Goal: Transaction & Acquisition: Purchase product/service

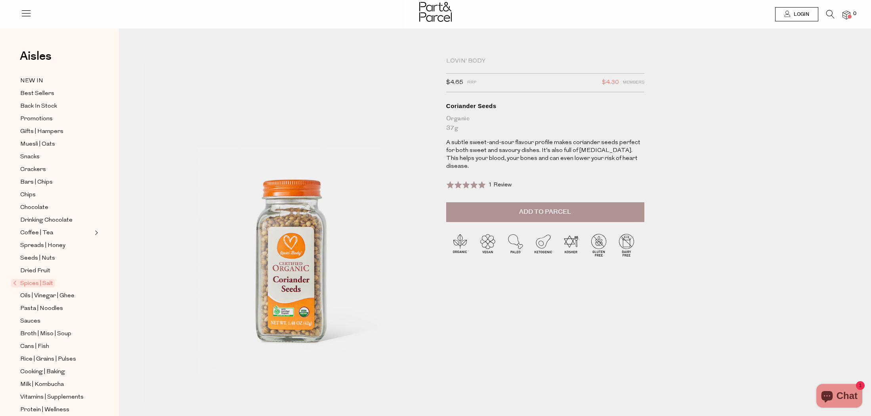
click at [533, 208] on span "Add to Parcel" at bounding box center [545, 212] width 52 height 9
click at [635, 202] on button "button" at bounding box center [633, 210] width 23 height 17
type input "2"
click at [831, 13] on icon at bounding box center [830, 14] width 8 height 9
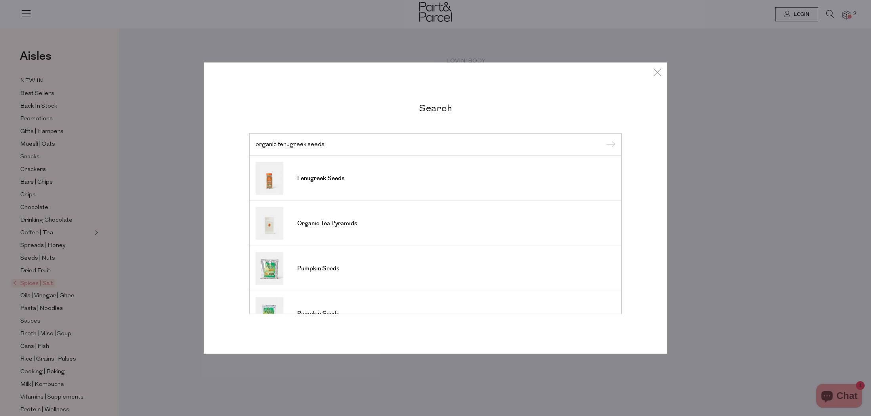
type input "organic fenugreek seeds"
click at [603, 139] on input "submit" at bounding box center [609, 145] width 12 height 12
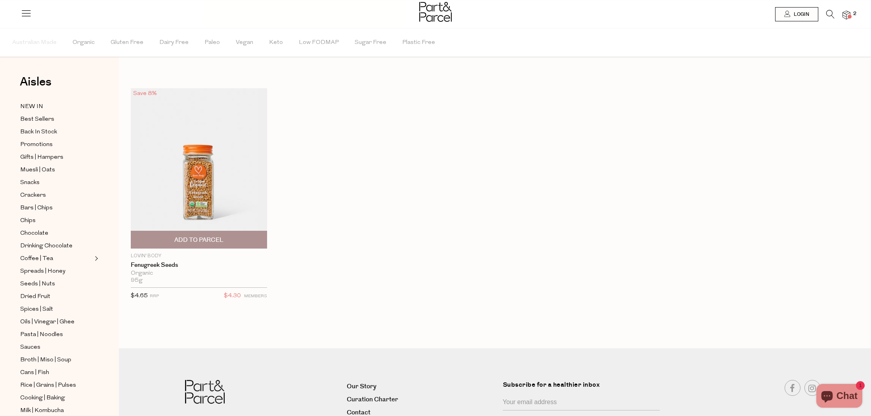
click at [211, 202] on img at bounding box center [199, 168] width 136 height 161
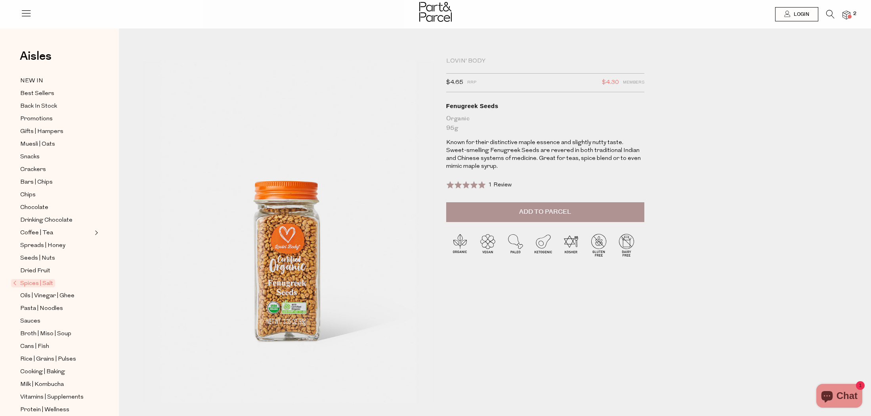
click at [565, 212] on span "Add to Parcel" at bounding box center [545, 212] width 52 height 9
click at [631, 207] on button "button" at bounding box center [633, 210] width 23 height 17
type input "2"
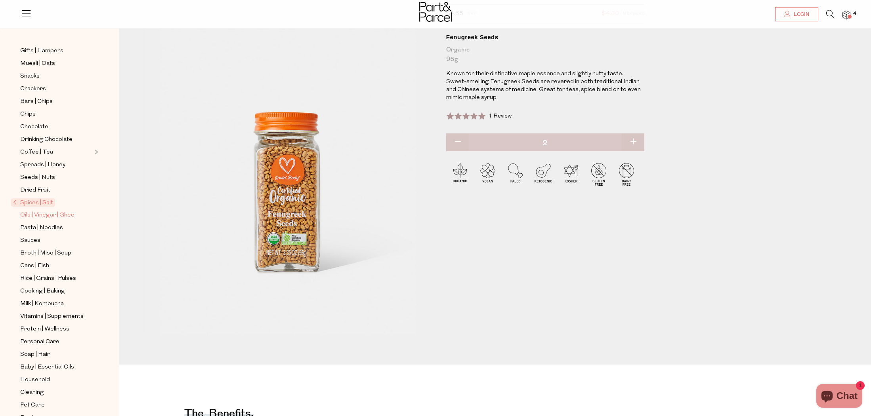
scroll to position [80, 0]
click at [36, 202] on span "Spices | Salt" at bounding box center [33, 203] width 44 height 8
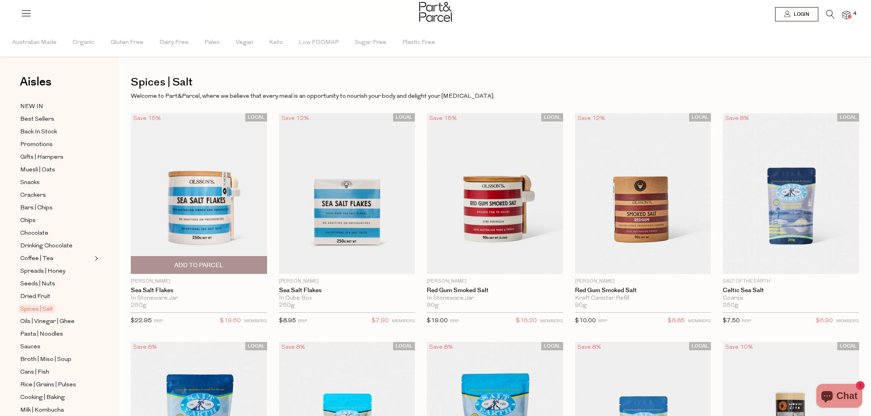
type input "2"
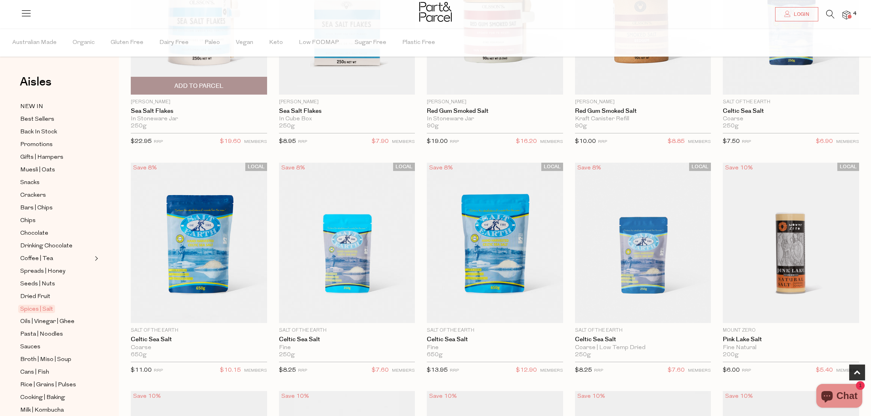
scroll to position [180, 0]
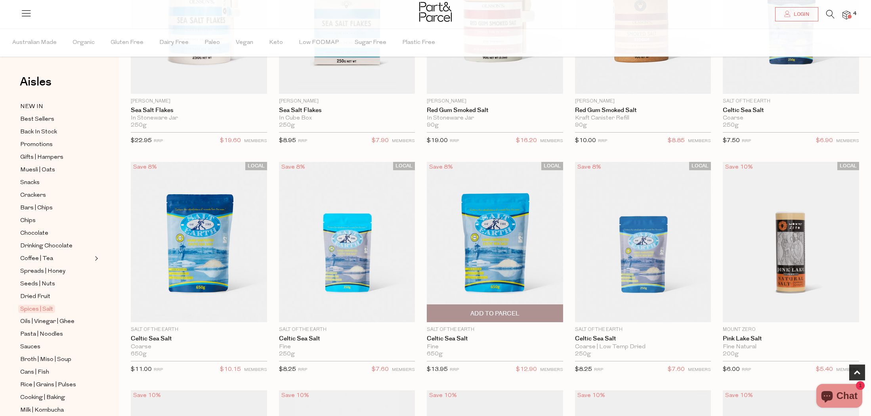
click at [494, 310] on span "Add To Parcel" at bounding box center [494, 314] width 49 height 8
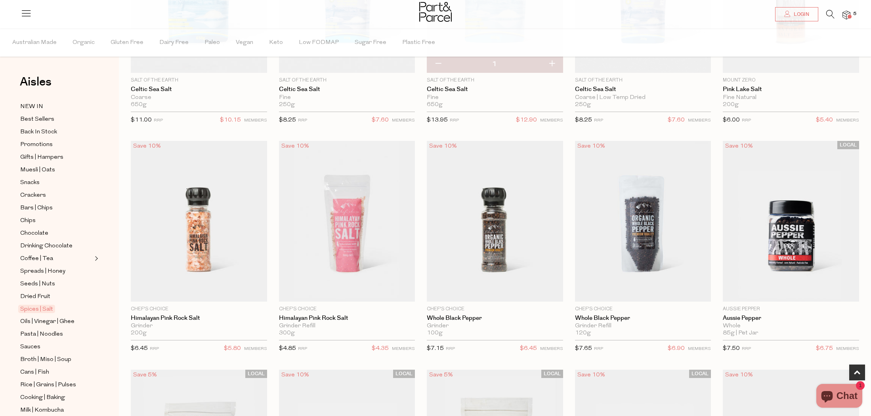
scroll to position [431, 0]
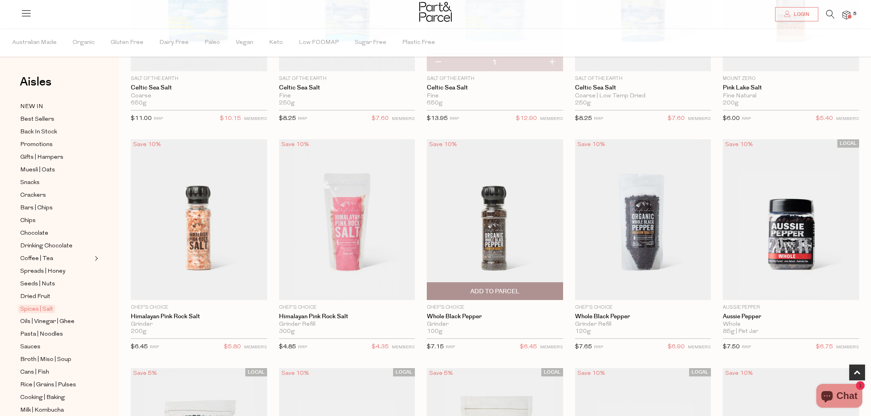
click at [495, 292] on span "Add To Parcel" at bounding box center [494, 292] width 49 height 8
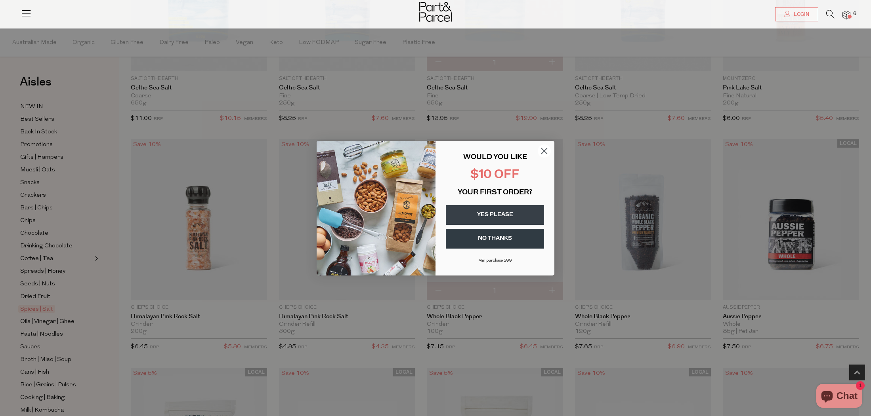
click at [491, 213] on button "YES PLEASE" at bounding box center [495, 215] width 98 height 20
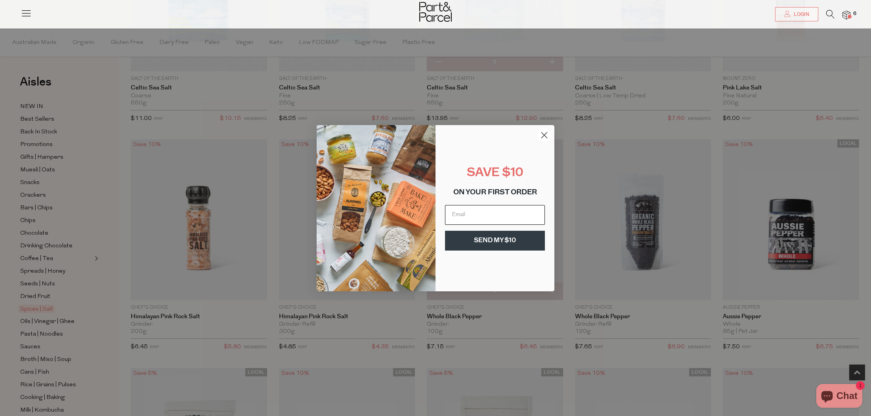
click at [491, 213] on input "Email" at bounding box center [495, 215] width 100 height 20
type input "vinita@bhumi.com.au"
click at [497, 237] on button "SEND MY $10" at bounding box center [495, 241] width 100 height 20
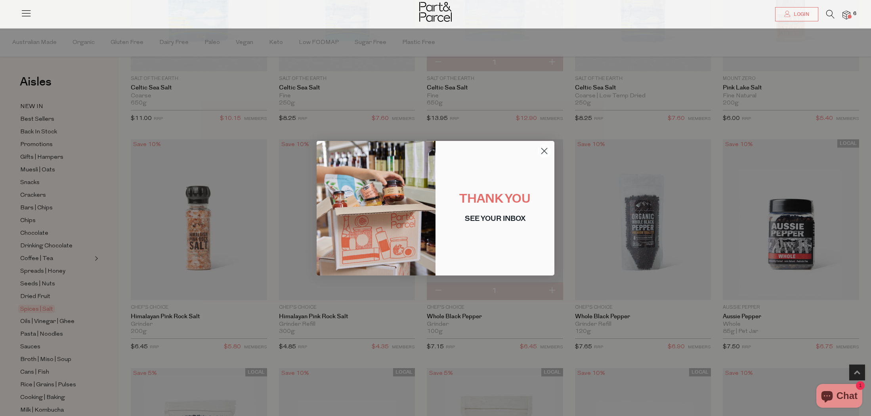
click at [542, 147] on circle "Close dialog" at bounding box center [544, 150] width 13 height 13
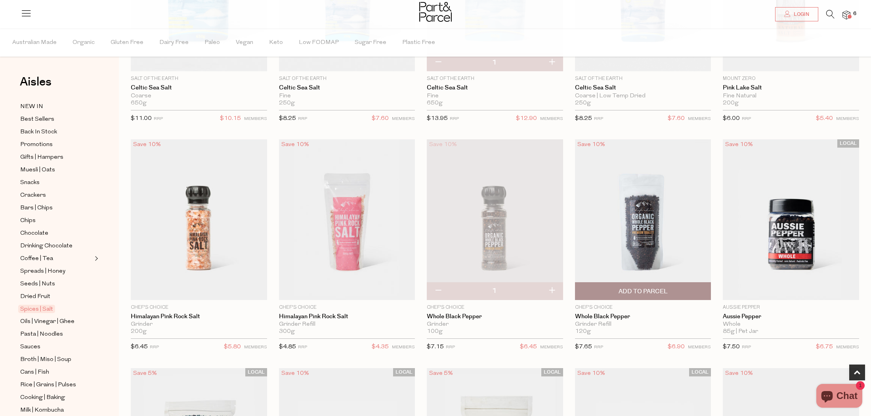
click at [657, 288] on span "Add To Parcel" at bounding box center [642, 292] width 49 height 8
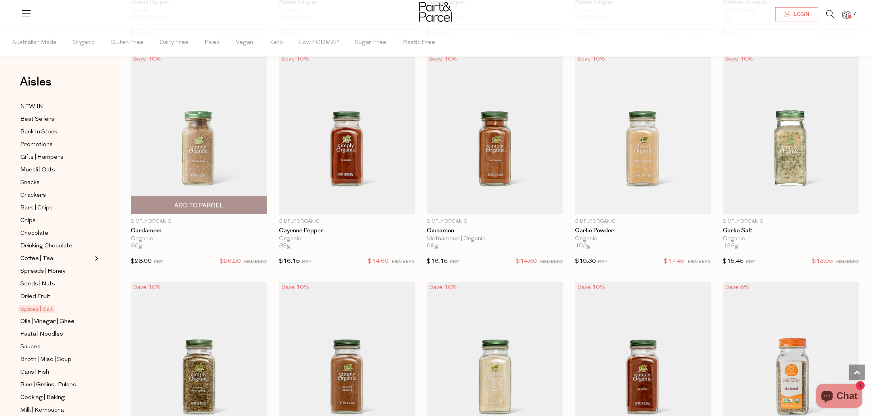
scroll to position [976, 0]
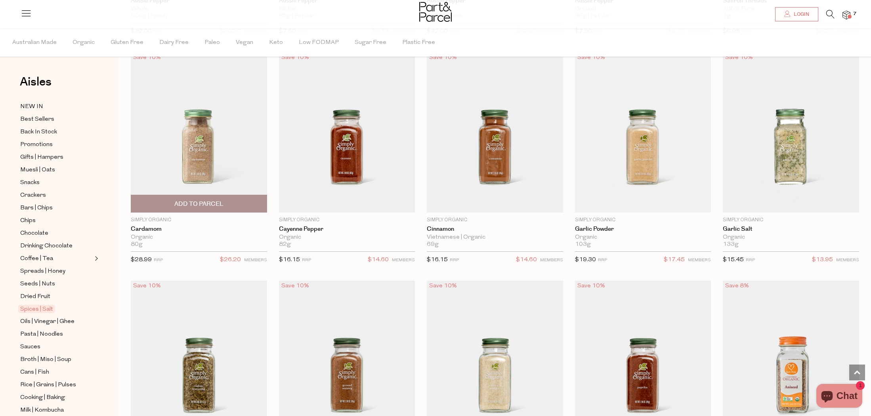
click at [201, 206] on span "Add To Parcel" at bounding box center [198, 204] width 49 height 8
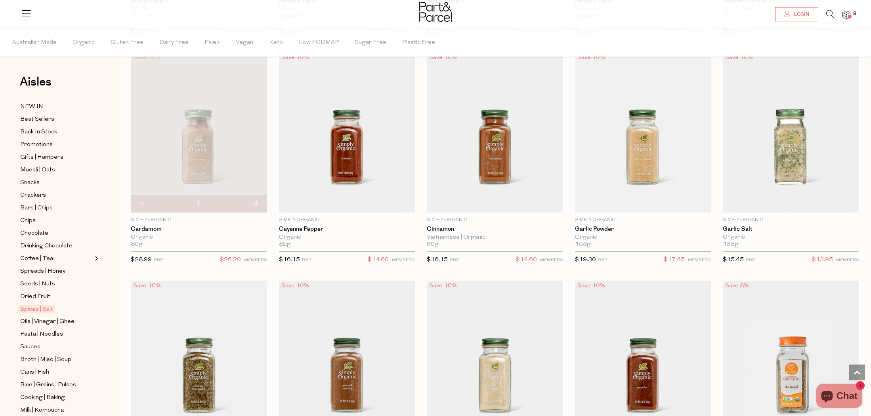
click at [140, 202] on button "button" at bounding box center [142, 203] width 23 height 17
type input "0"
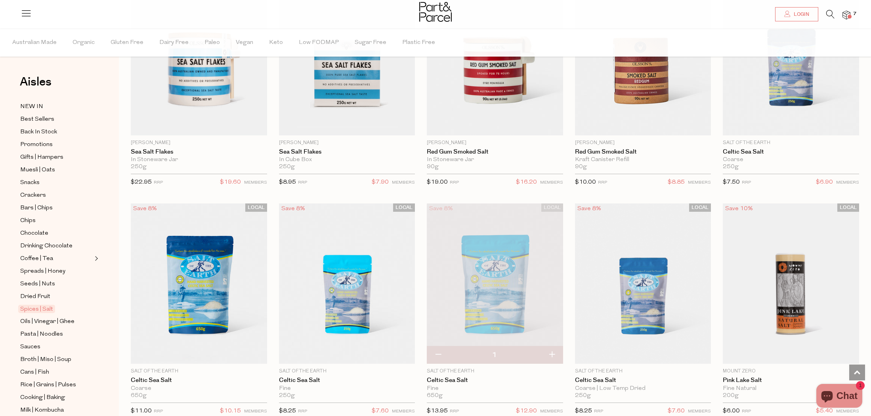
scroll to position [0, 0]
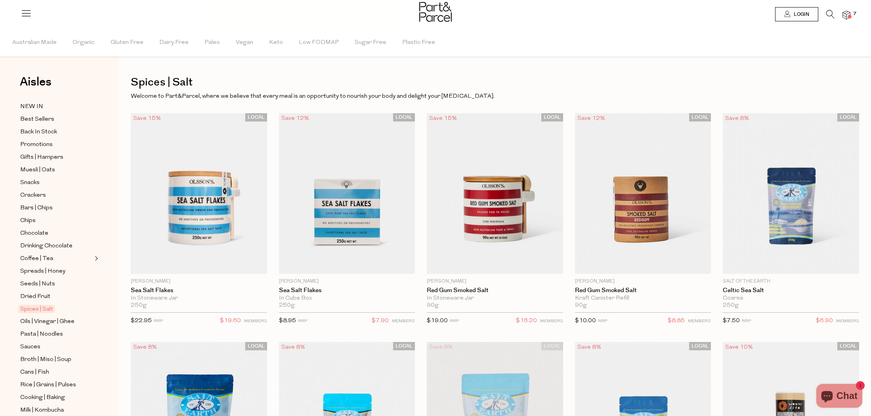
click at [849, 16] on span at bounding box center [849, 17] width 4 height 4
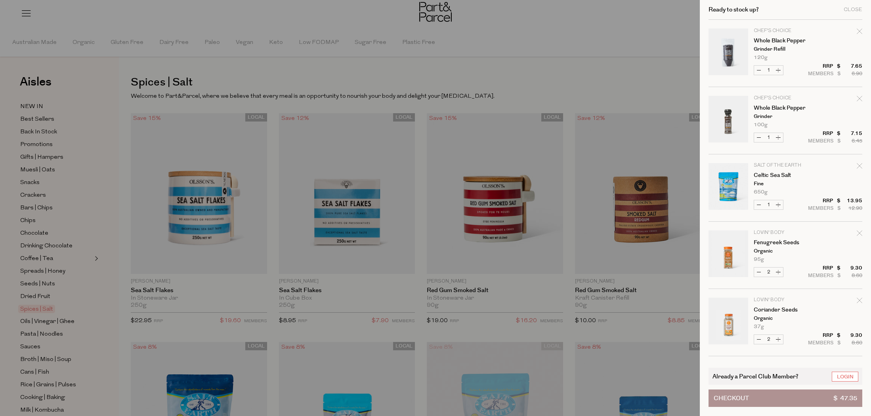
click at [309, 73] on div at bounding box center [435, 208] width 871 height 416
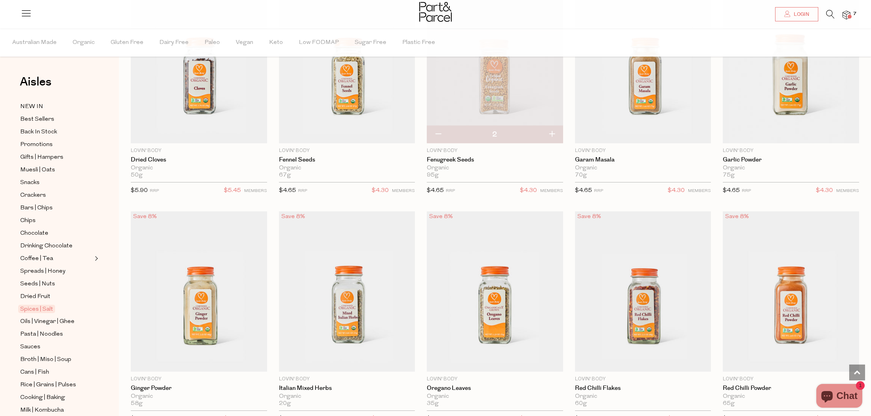
scroll to position [1966, 0]
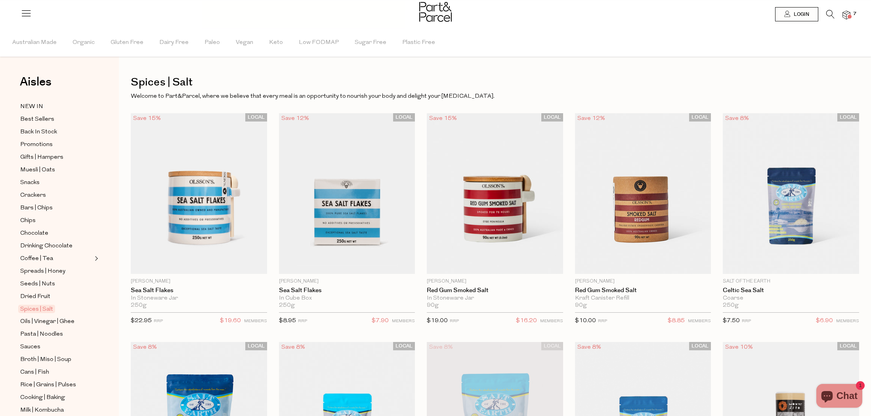
click at [847, 12] on img at bounding box center [846, 15] width 8 height 9
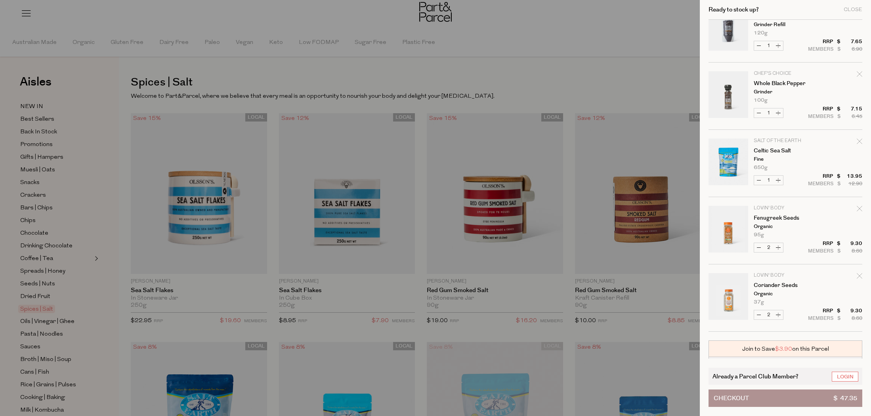
scroll to position [67, 0]
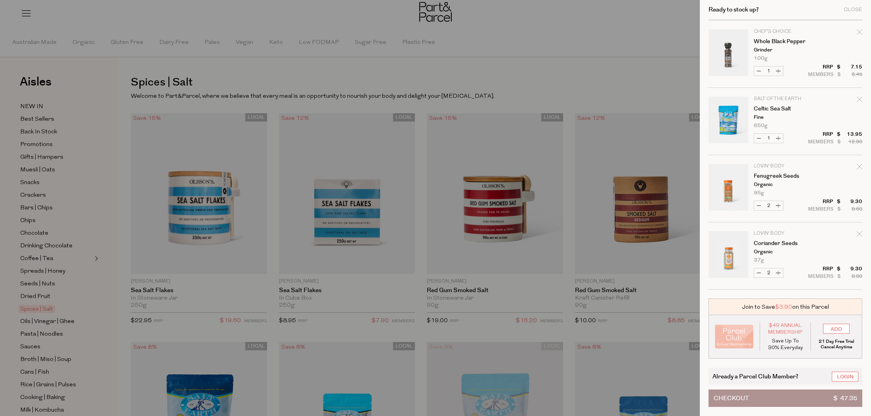
click at [457, 63] on div at bounding box center [435, 208] width 871 height 416
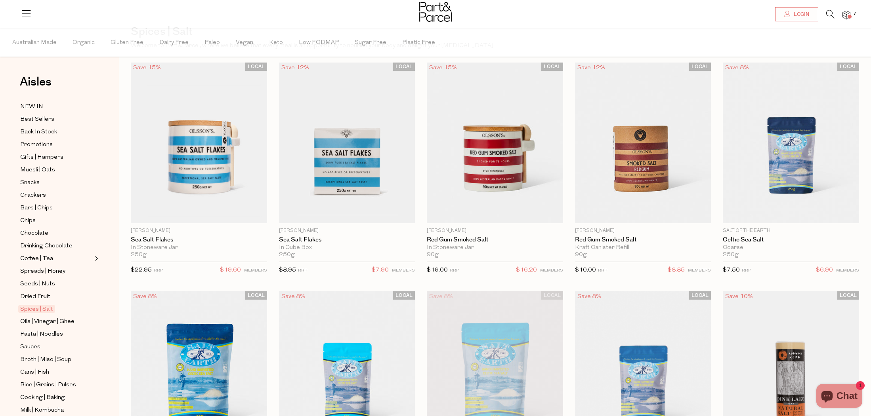
scroll to position [42, 0]
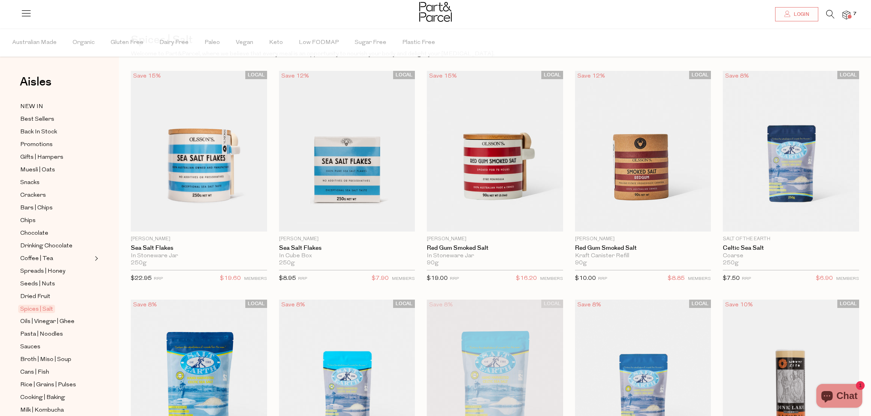
click at [827, 12] on icon at bounding box center [830, 14] width 8 height 9
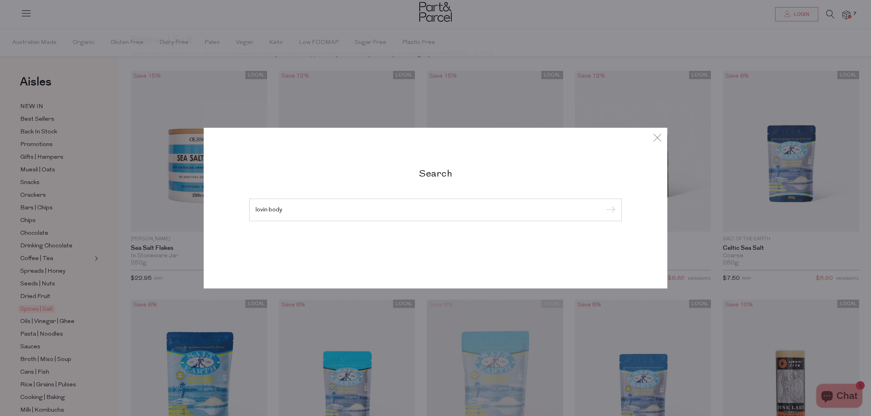
type input "lovin body"
click at [603, 204] on input "submit" at bounding box center [609, 210] width 12 height 12
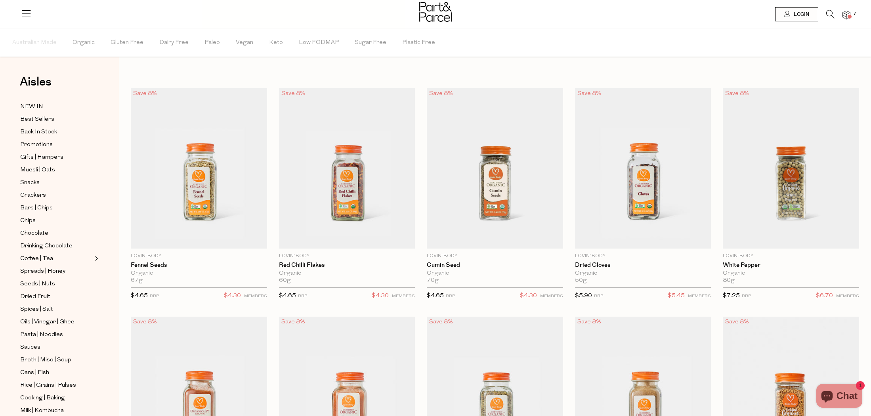
type input "2"
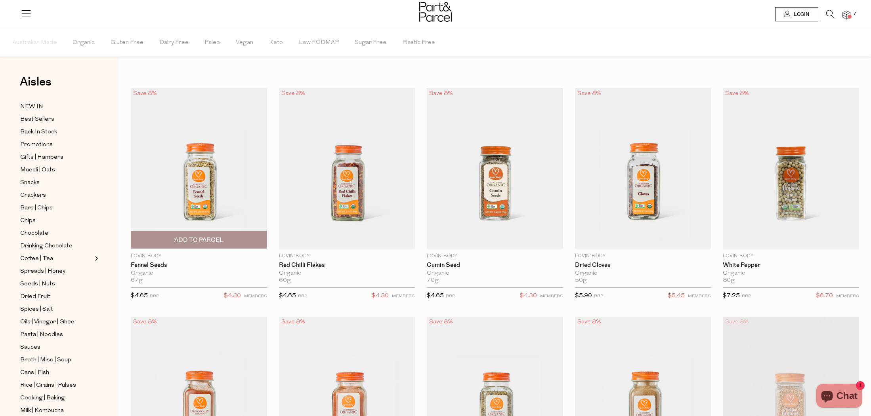
click at [195, 238] on span "Add To Parcel" at bounding box center [198, 240] width 49 height 8
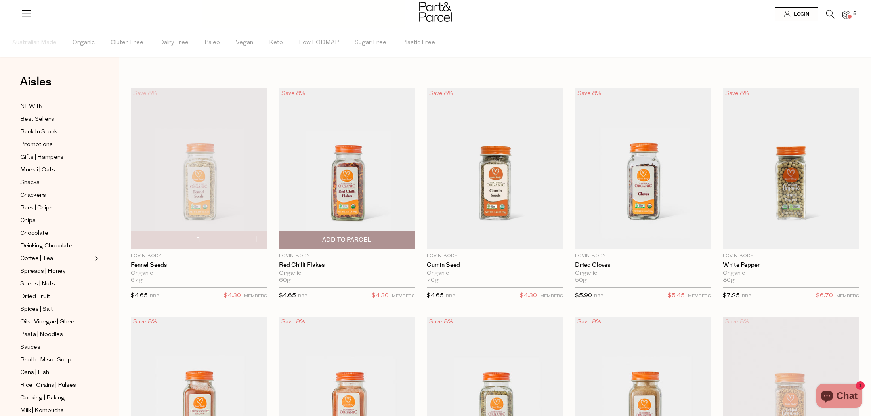
click at [348, 238] on span "Add To Parcel" at bounding box center [346, 240] width 49 height 8
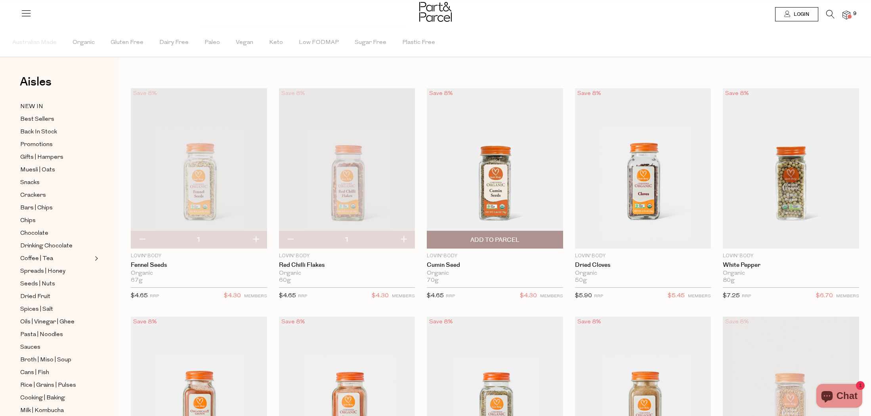
click at [518, 239] on span "Add To Parcel" at bounding box center [494, 240] width 49 height 8
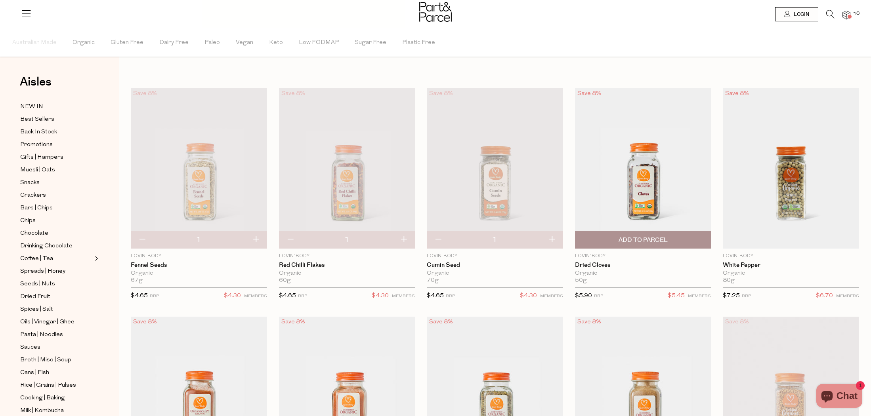
click at [654, 235] on span "Add To Parcel" at bounding box center [643, 239] width 132 height 17
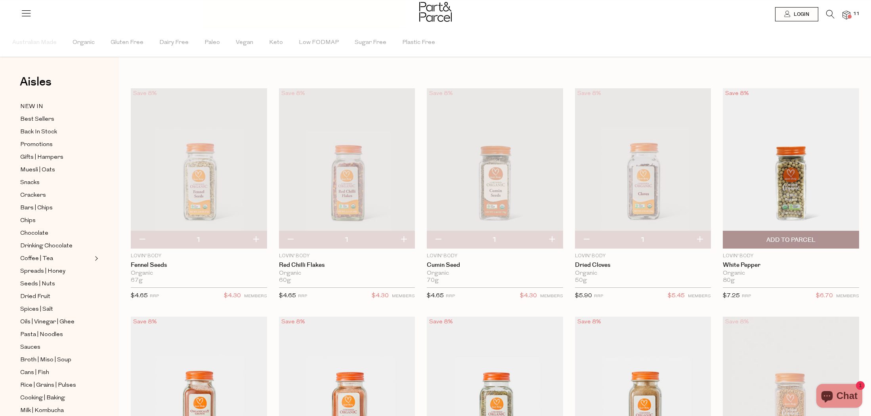
click at [774, 237] on span "Add To Parcel" at bounding box center [790, 240] width 49 height 8
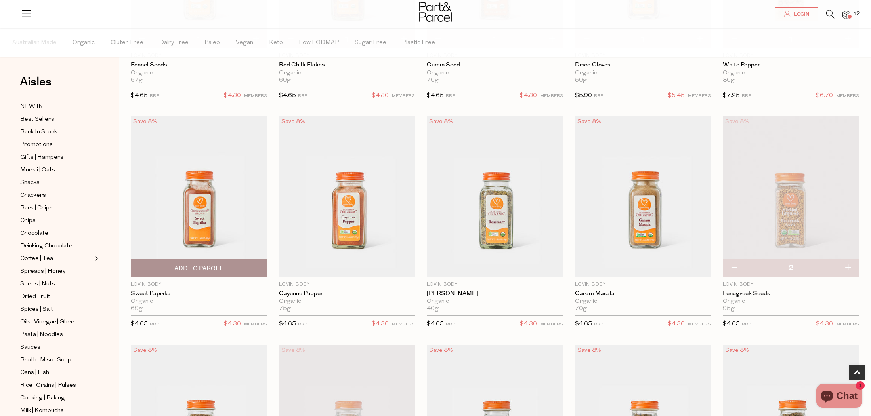
scroll to position [204, 0]
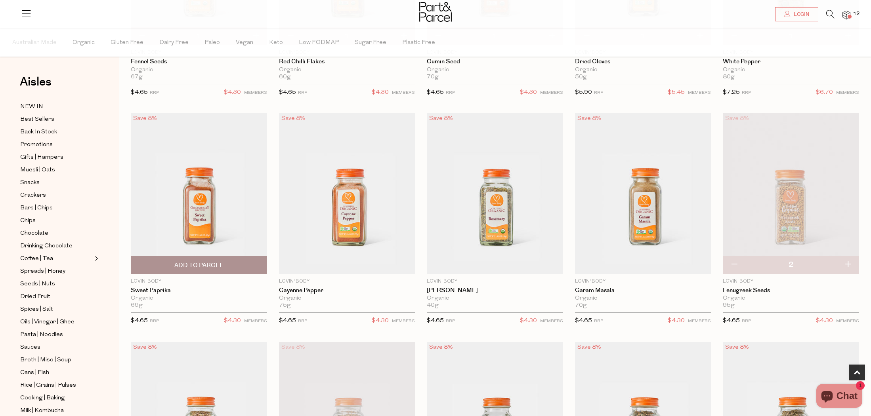
click at [191, 263] on span "Add To Parcel" at bounding box center [198, 265] width 49 height 8
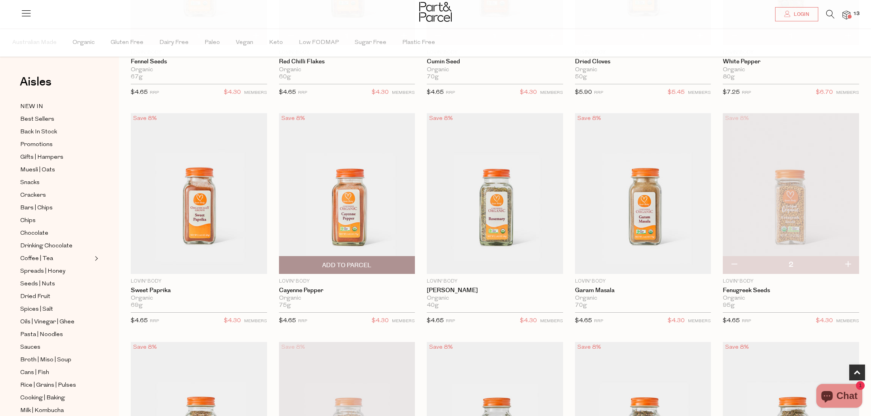
click at [343, 267] on span "Add To Parcel" at bounding box center [346, 265] width 49 height 8
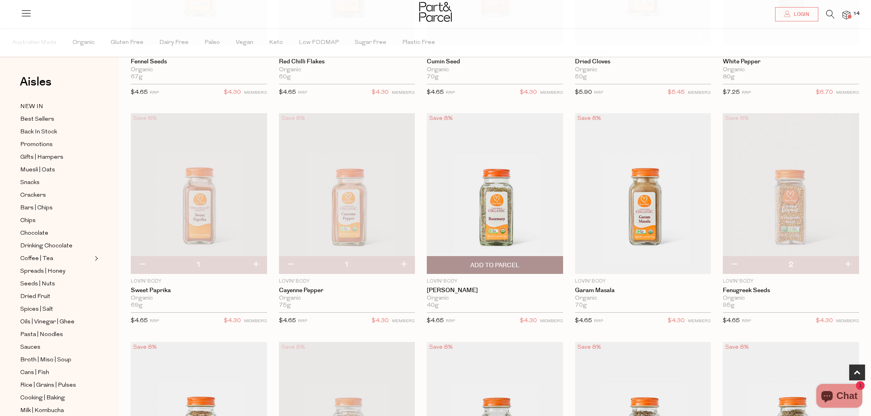
click at [500, 266] on span "Add To Parcel" at bounding box center [494, 265] width 49 height 8
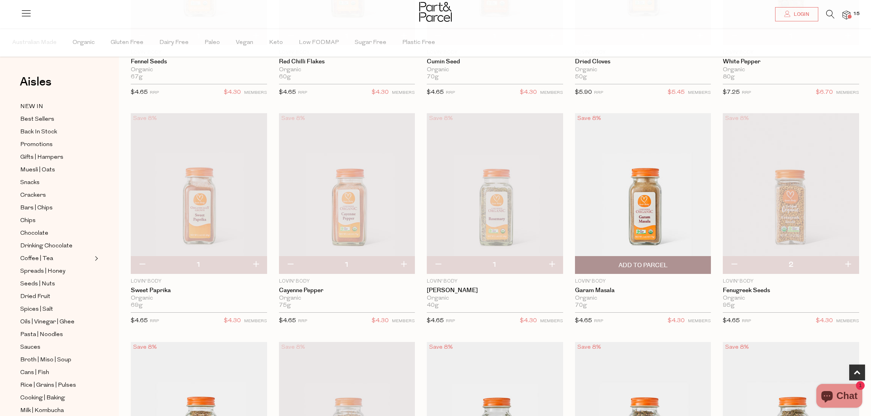
click at [651, 262] on span "Add To Parcel" at bounding box center [642, 265] width 49 height 8
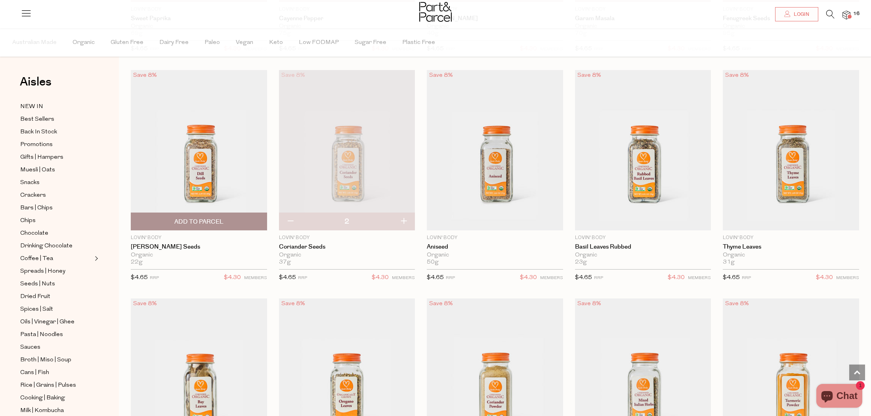
scroll to position [479, 0]
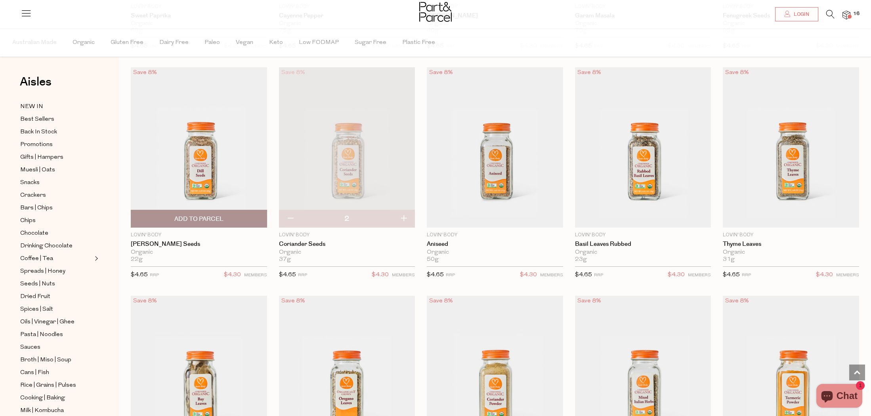
click at [191, 216] on span "Add To Parcel" at bounding box center [198, 219] width 49 height 8
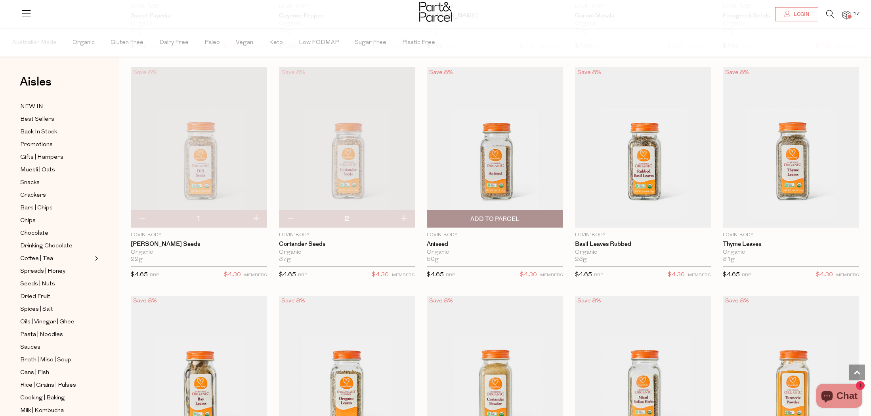
click at [506, 216] on span "Add To Parcel" at bounding box center [494, 219] width 49 height 8
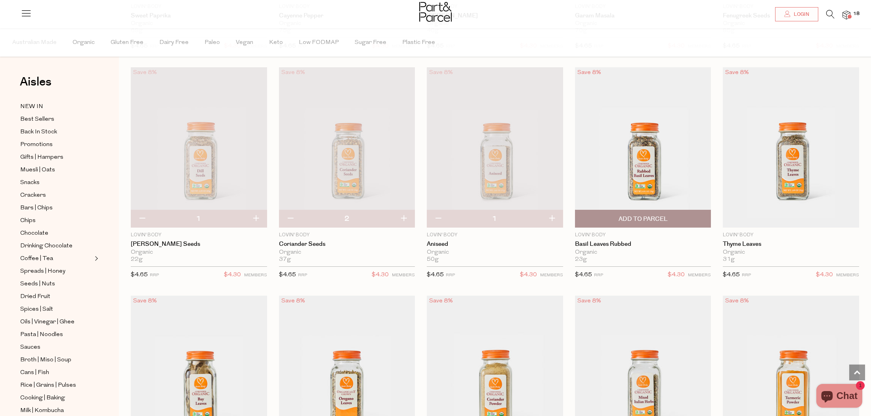
click at [630, 215] on span "Add To Parcel" at bounding box center [642, 219] width 49 height 8
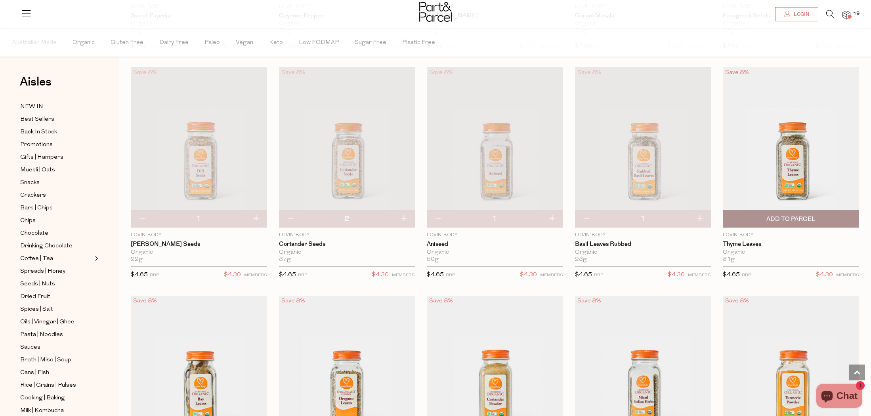
click at [786, 216] on span "Add To Parcel" at bounding box center [790, 219] width 49 height 8
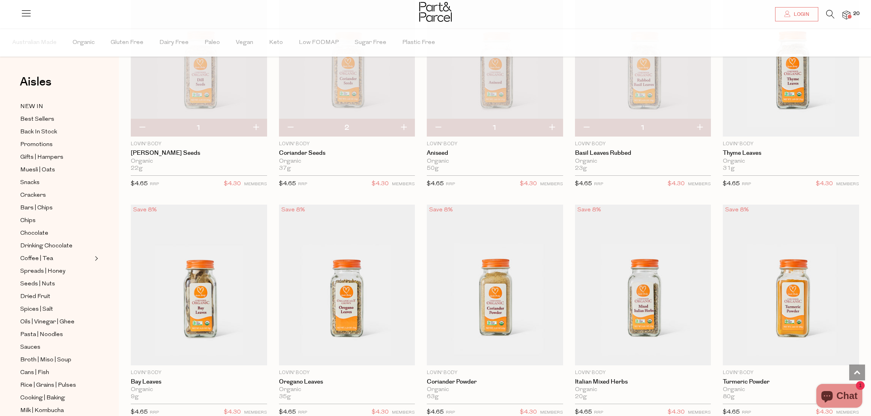
scroll to position [624, 0]
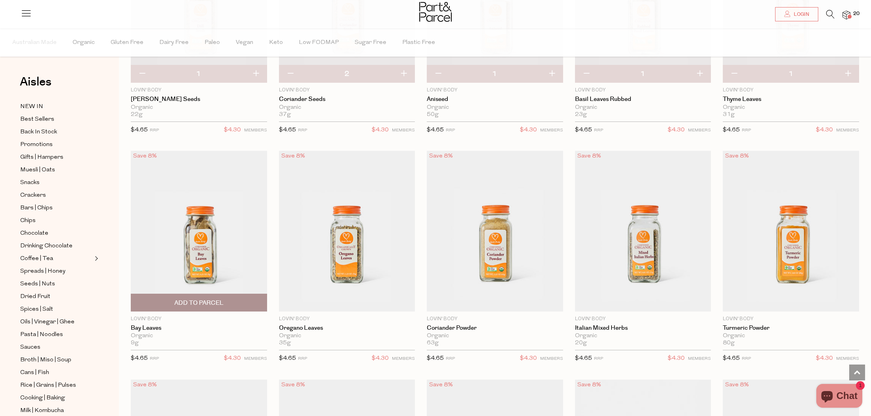
click at [209, 299] on span "Add To Parcel" at bounding box center [198, 303] width 49 height 8
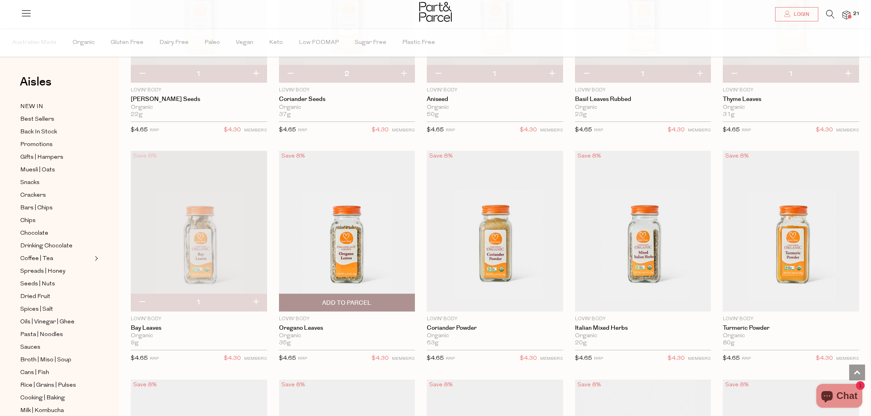
click at [332, 301] on span "Add To Parcel" at bounding box center [346, 303] width 49 height 8
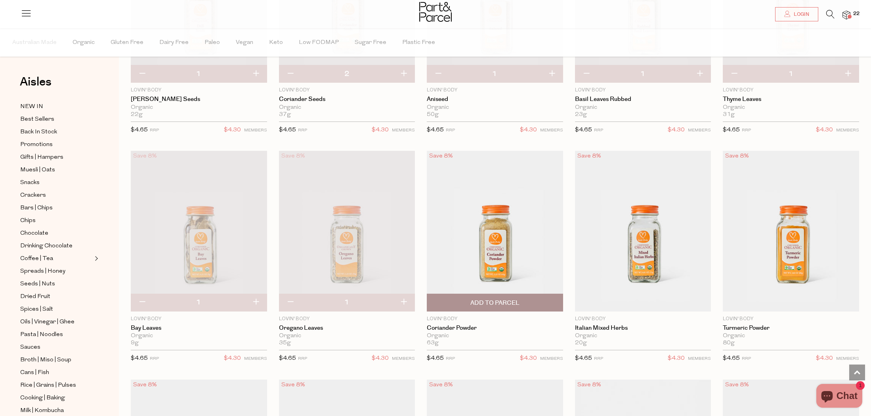
click at [493, 296] on span "Add To Parcel" at bounding box center [495, 302] width 132 height 17
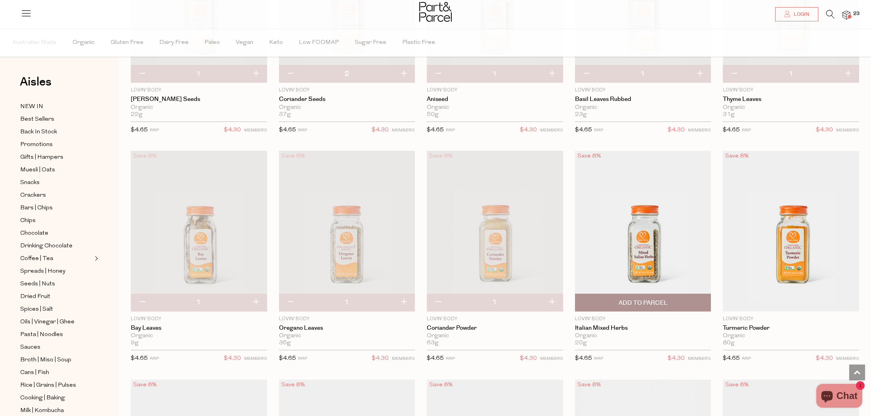
click at [622, 299] on span "Add To Parcel" at bounding box center [642, 303] width 49 height 8
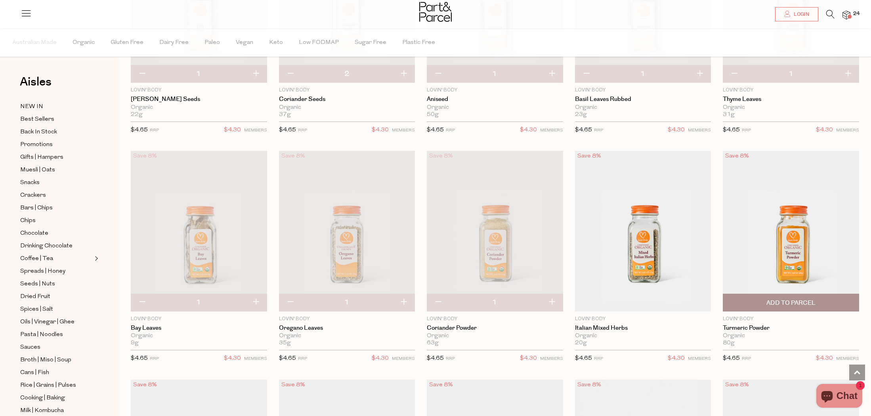
click at [782, 300] on span "Add To Parcel" at bounding box center [790, 303] width 49 height 8
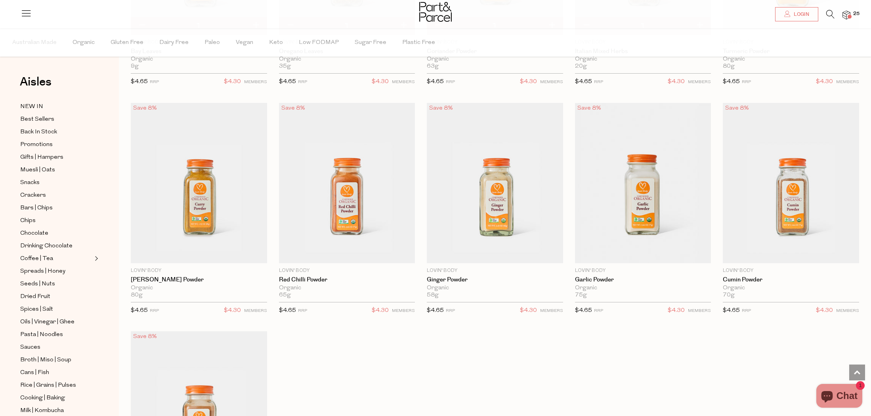
scroll to position [911, 0]
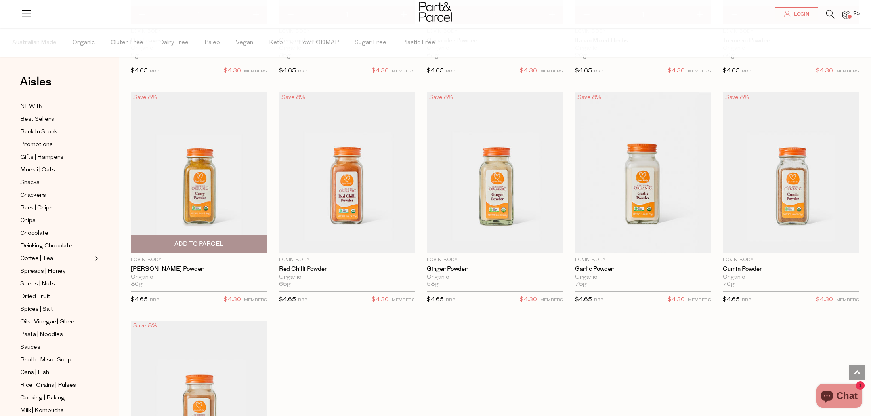
click at [212, 244] on span "Add To Parcel" at bounding box center [198, 244] width 49 height 8
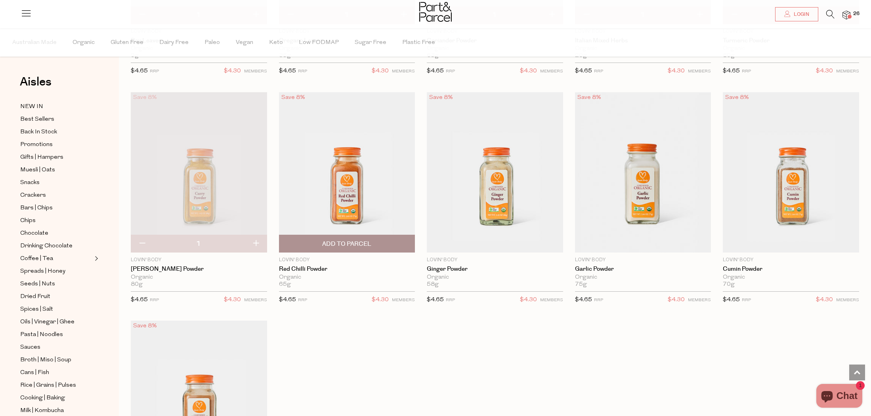
click at [378, 241] on span "Add To Parcel" at bounding box center [347, 243] width 132 height 17
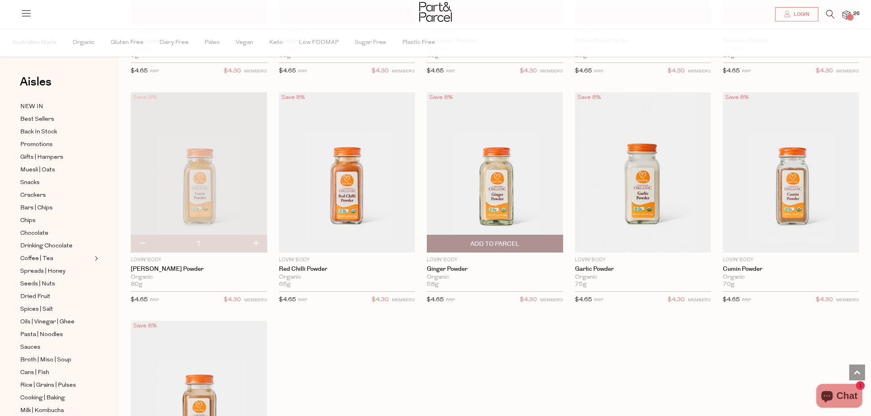
click at [491, 240] on span "Add To Parcel" at bounding box center [494, 244] width 49 height 8
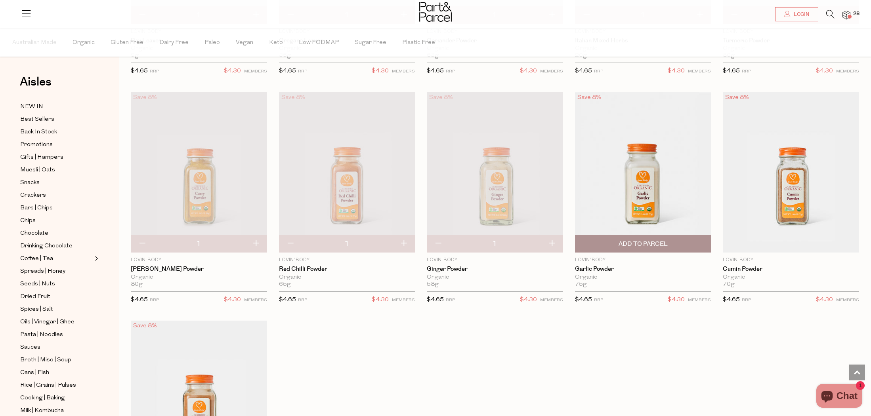
click at [647, 238] on span "Add To Parcel" at bounding box center [643, 243] width 132 height 17
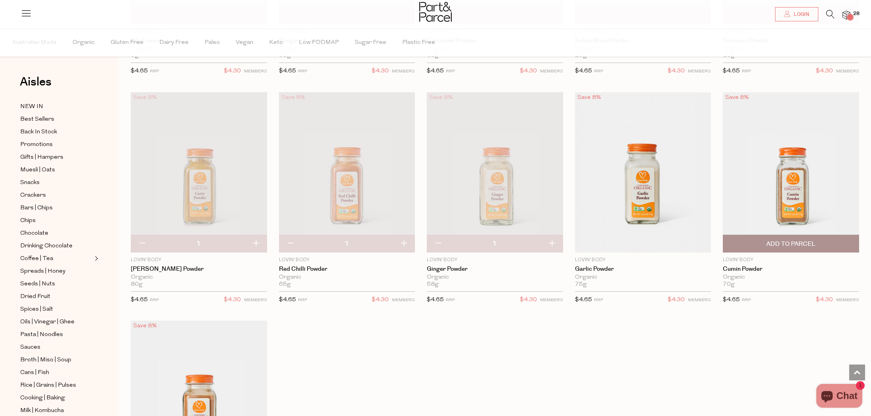
click at [797, 240] on span "Add To Parcel" at bounding box center [790, 244] width 49 height 8
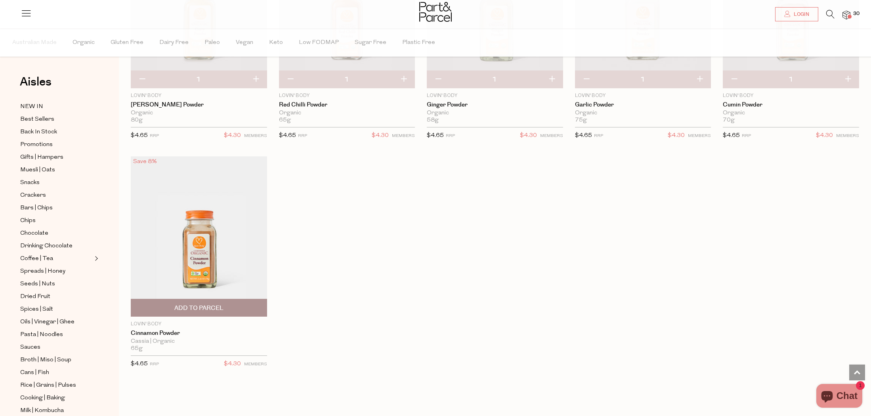
scroll to position [1077, 0]
click at [209, 303] on span "Add To Parcel" at bounding box center [198, 307] width 49 height 8
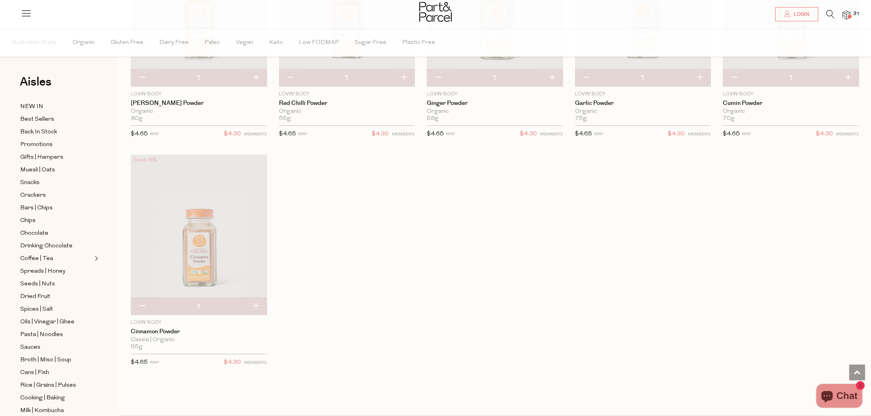
click at [848, 15] on span at bounding box center [849, 17] width 4 height 4
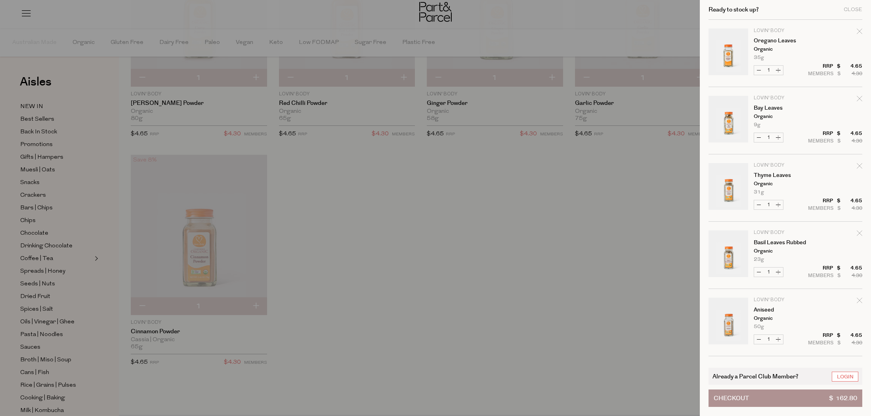
scroll to position [0, 0]
click at [363, 279] on div at bounding box center [435, 208] width 871 height 416
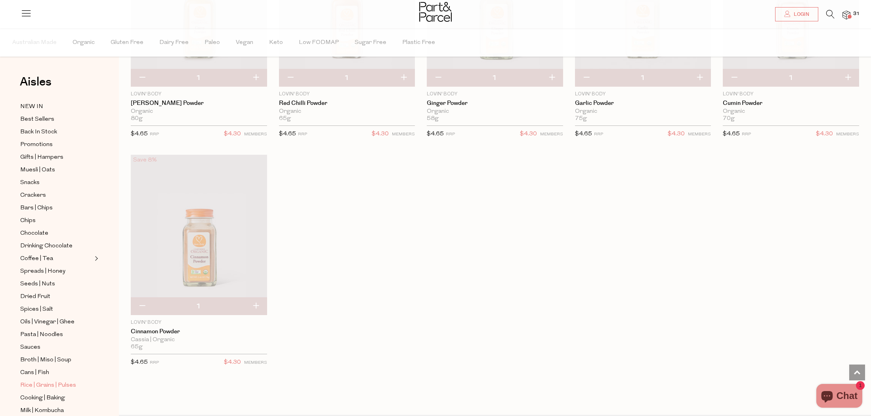
click at [46, 383] on span "Rice | Grains | Pulses" at bounding box center [48, 386] width 56 height 10
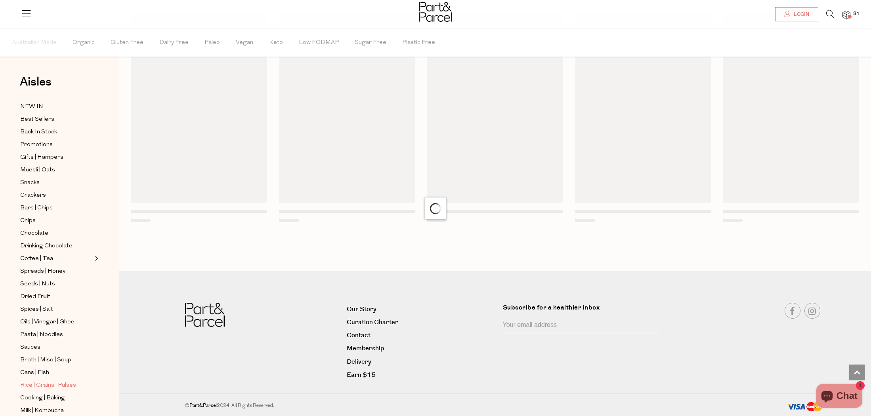
scroll to position [530, 0]
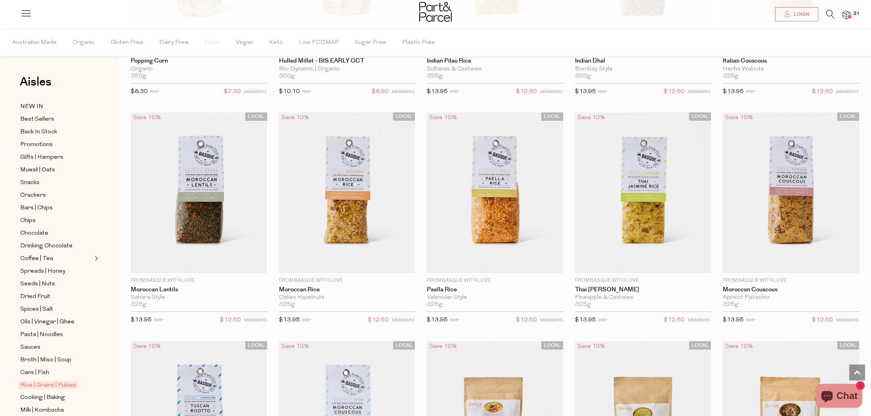
scroll to position [1152, 0]
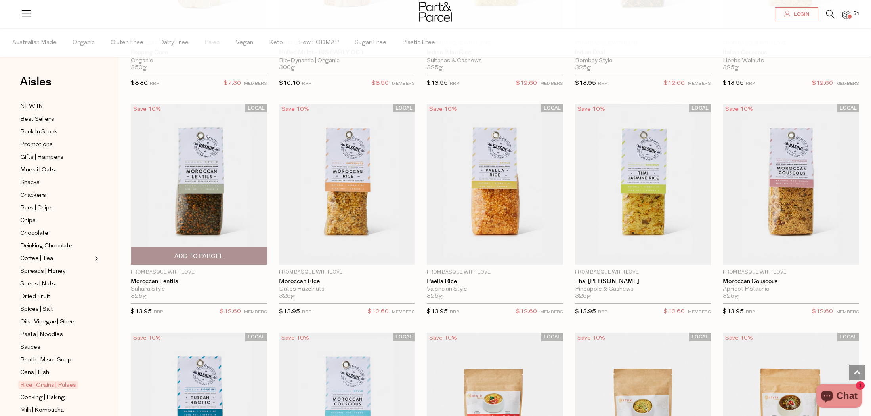
click at [180, 254] on span "Add To Parcel" at bounding box center [198, 256] width 49 height 8
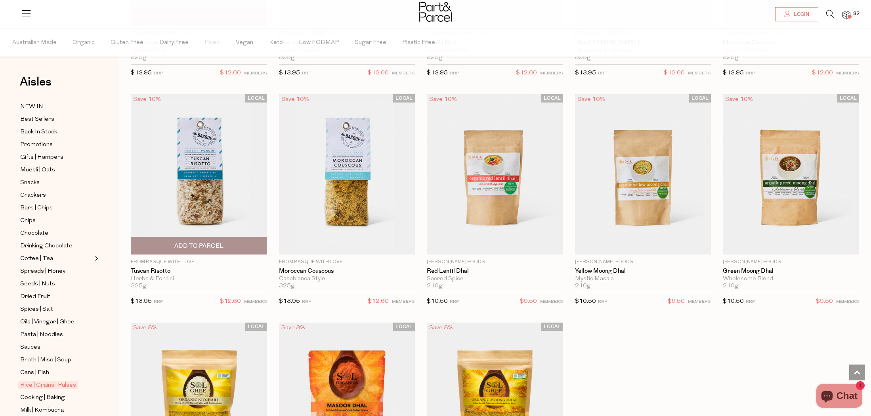
scroll to position [1395, 0]
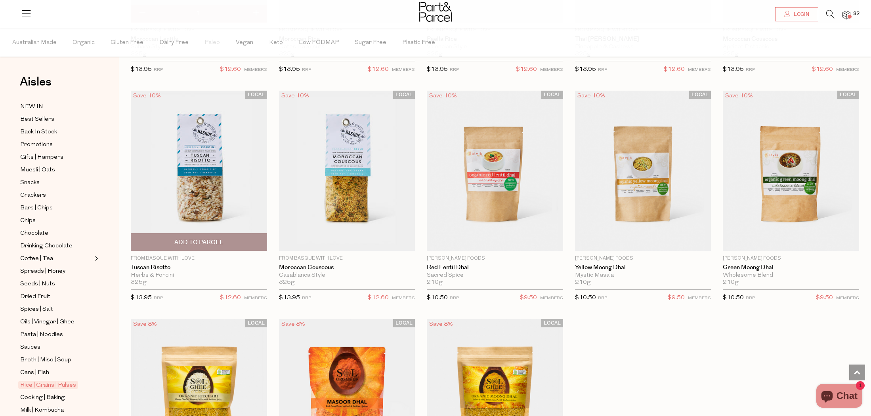
click at [193, 242] on span "Add To Parcel" at bounding box center [198, 242] width 49 height 8
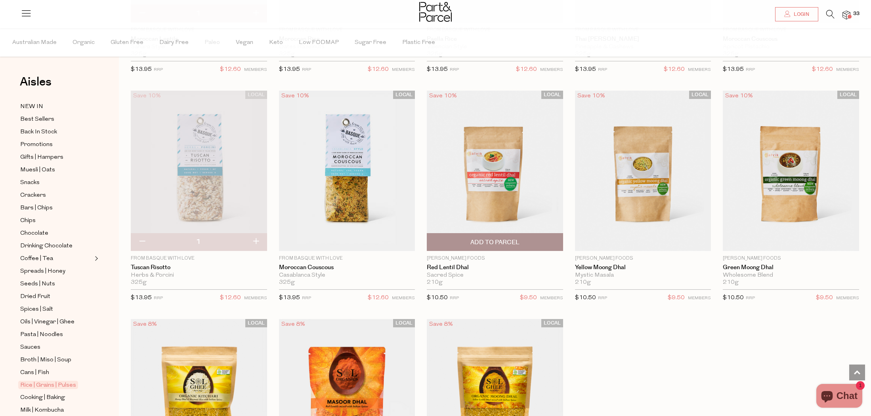
click at [483, 204] on img at bounding box center [495, 170] width 136 height 161
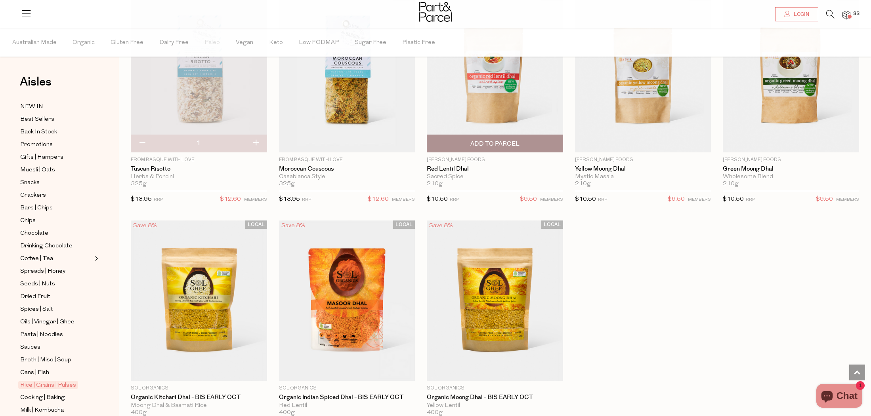
scroll to position [1496, 0]
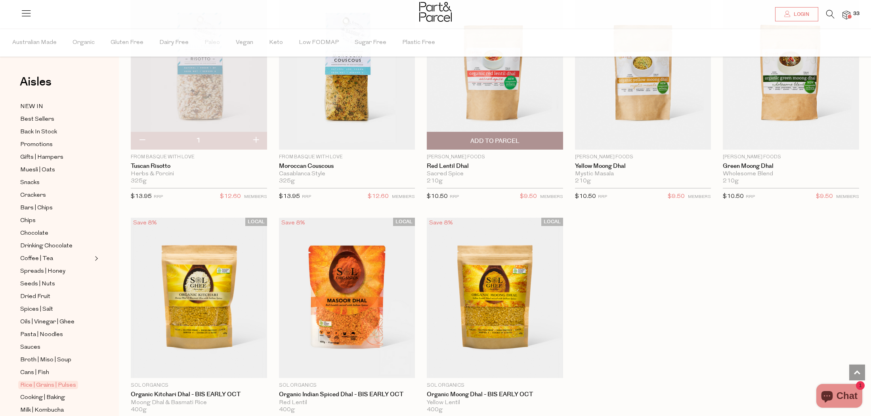
click at [490, 141] on span "Add To Parcel" at bounding box center [494, 141] width 49 height 8
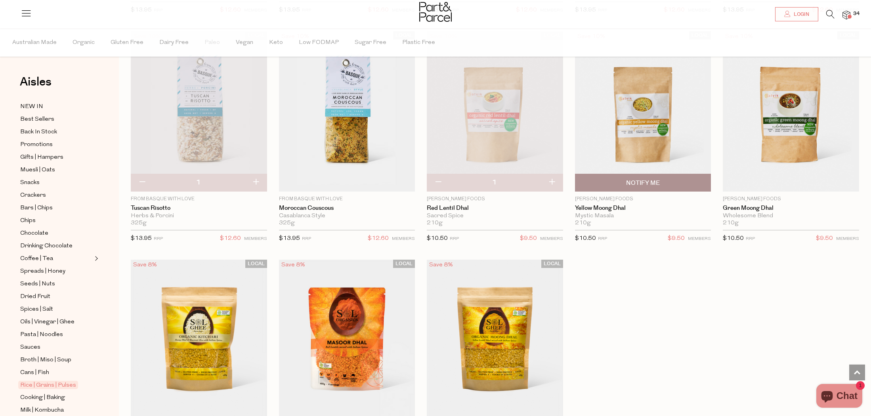
scroll to position [1432, 0]
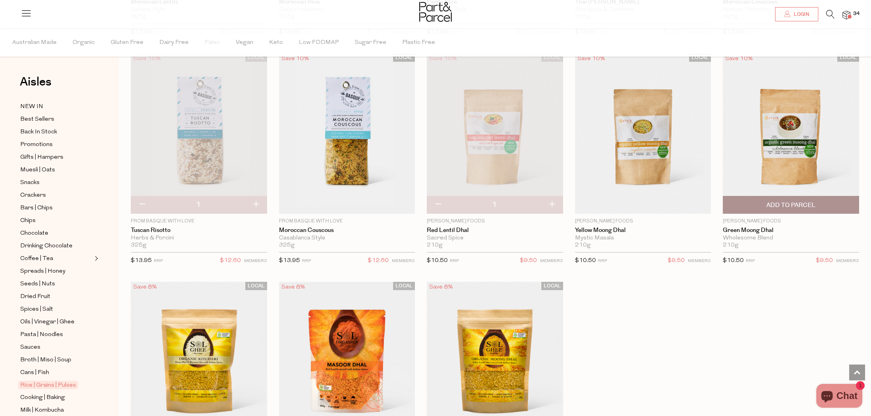
click at [790, 201] on span "Add To Parcel" at bounding box center [790, 205] width 49 height 8
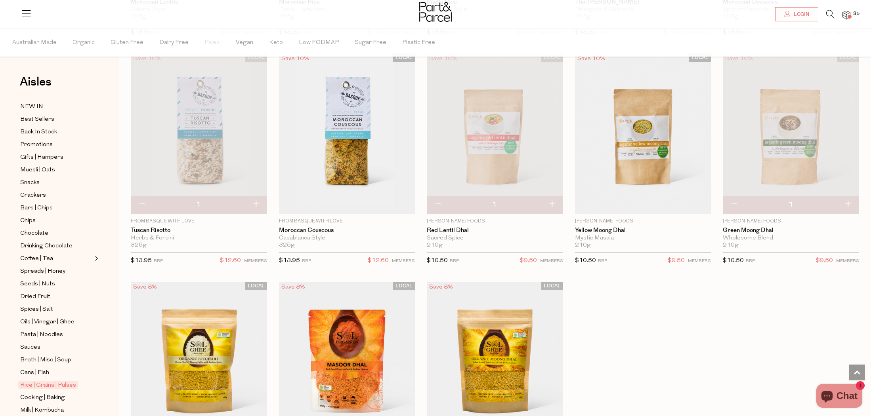
click at [849, 203] on button "button" at bounding box center [847, 204] width 23 height 17
type input "2"
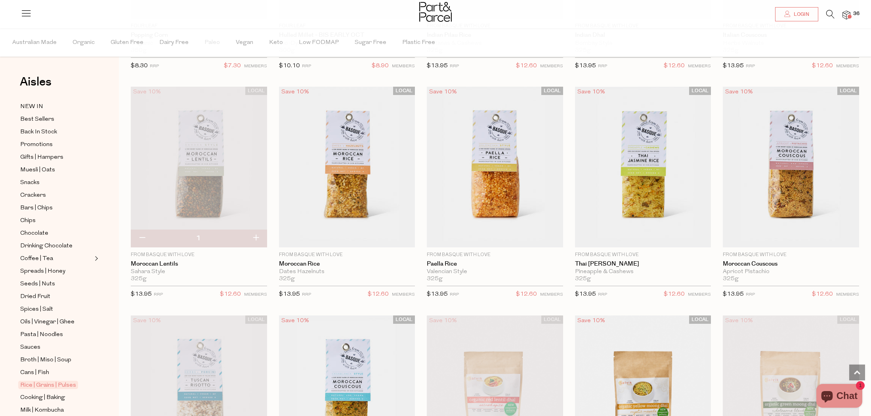
scroll to position [1165, 0]
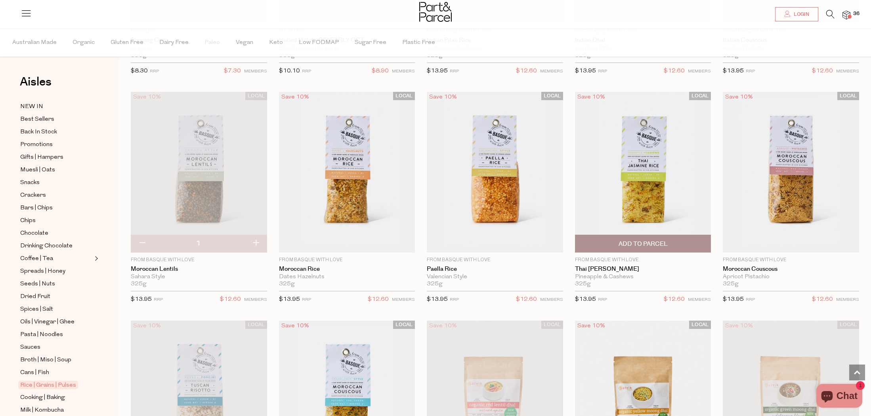
click at [651, 244] on span "Add To Parcel" at bounding box center [642, 244] width 49 height 8
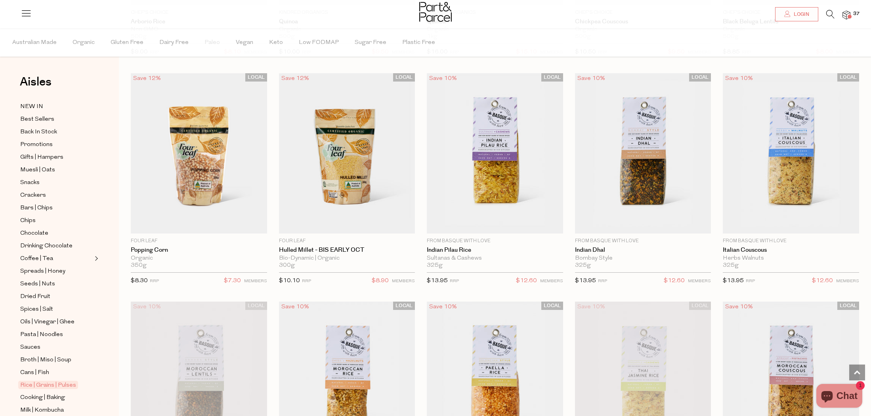
scroll to position [949, 0]
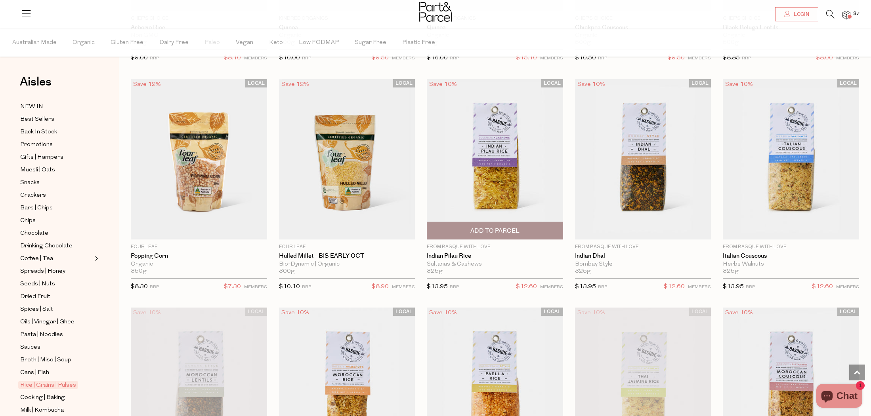
click at [498, 229] on span "Add To Parcel" at bounding box center [494, 231] width 49 height 8
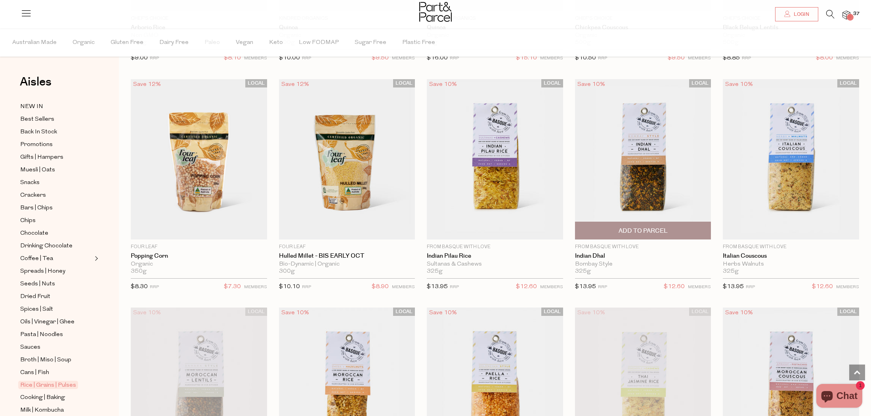
click at [632, 227] on span "Add To Parcel" at bounding box center [642, 231] width 49 height 8
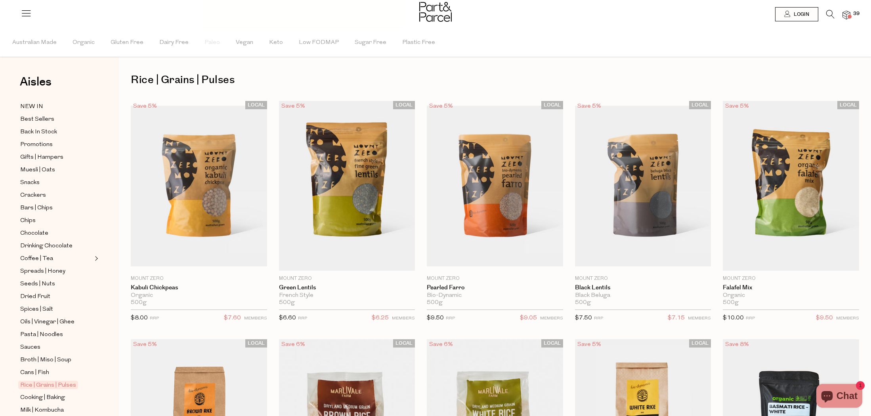
scroll to position [0, 0]
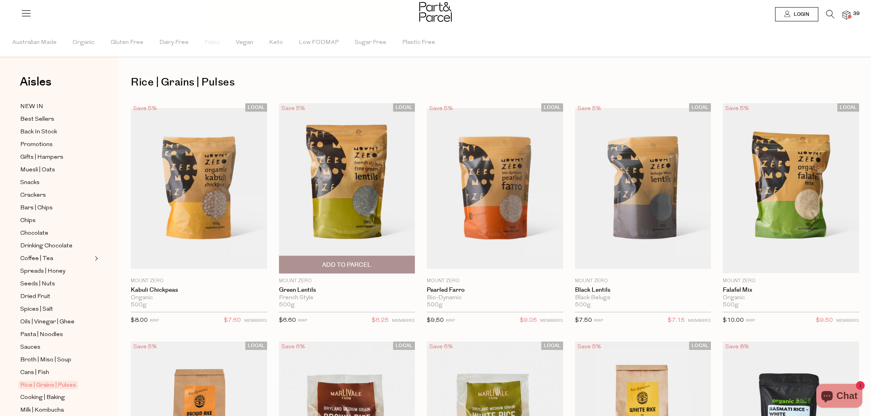
click at [343, 263] on span "Add To Parcel" at bounding box center [346, 265] width 49 height 8
click at [852, 15] on span "40" at bounding box center [856, 13] width 10 height 7
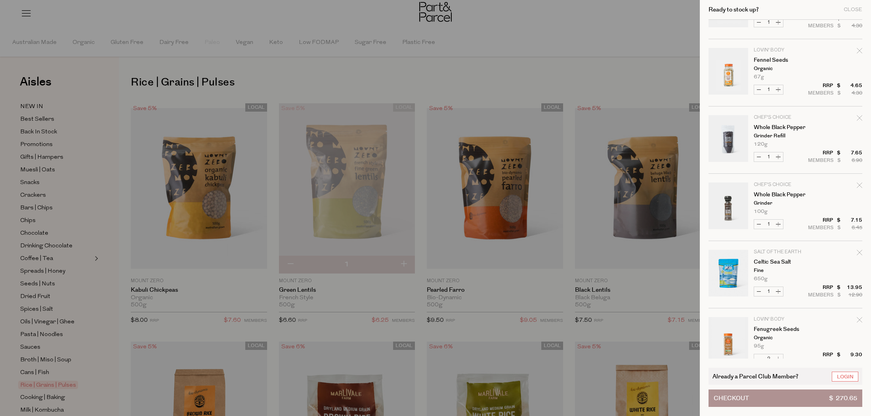
scroll to position [2222, 0]
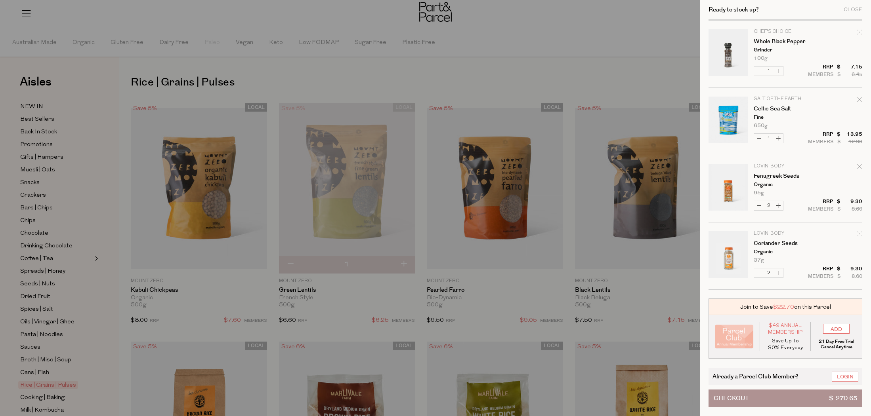
click at [773, 399] on button "Checkout $ 270.65" at bounding box center [785, 398] width 154 height 17
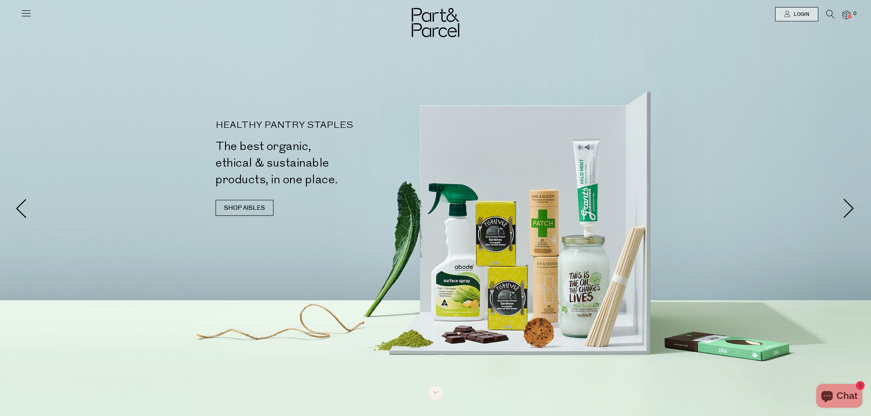
click at [826, 14] on icon at bounding box center [830, 14] width 8 height 9
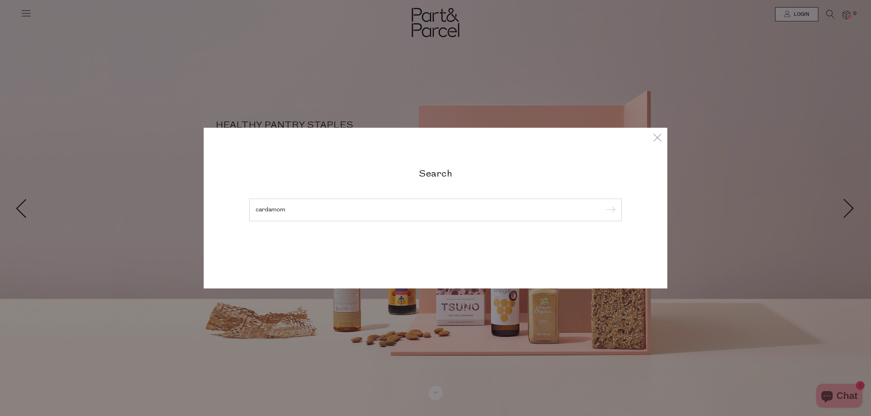
type input "cardamom"
click at [603, 204] on input "submit" at bounding box center [609, 210] width 12 height 12
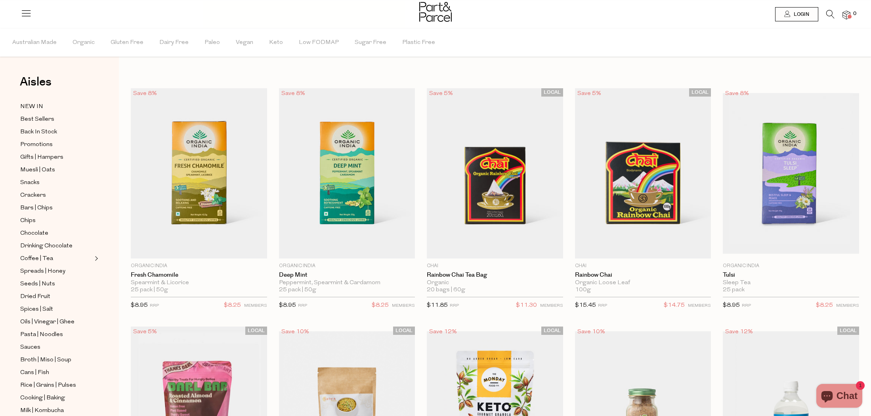
click at [828, 13] on icon at bounding box center [830, 14] width 8 height 9
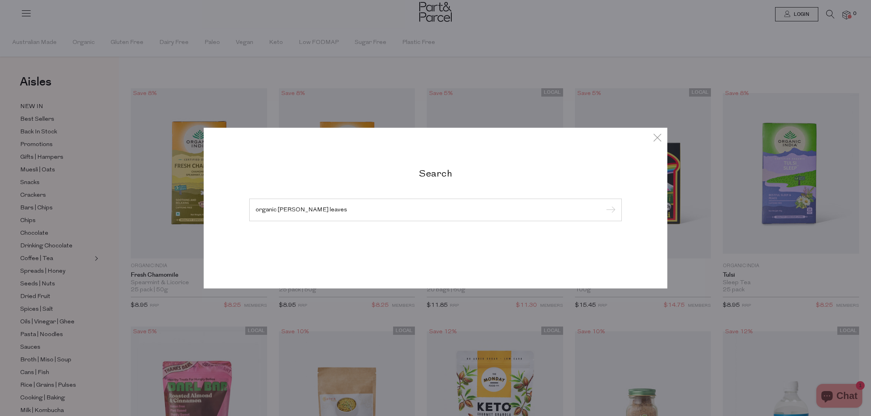
type input "organic [PERSON_NAME] leaves"
click at [603, 204] on input "submit" at bounding box center [609, 210] width 12 height 12
